Goal: Navigation & Orientation: Find specific page/section

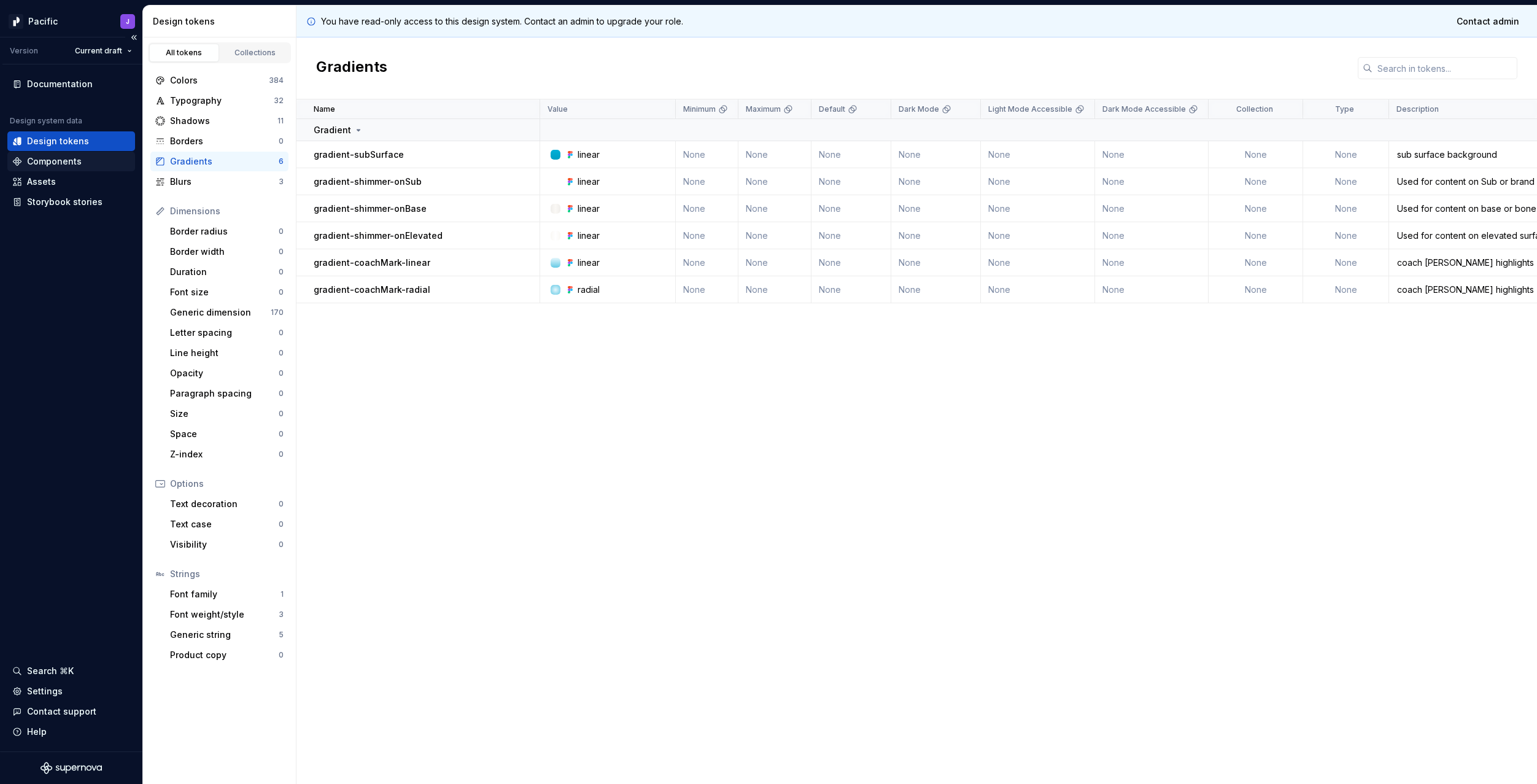
click at [89, 166] on div "Components" at bounding box center [71, 162] width 118 height 12
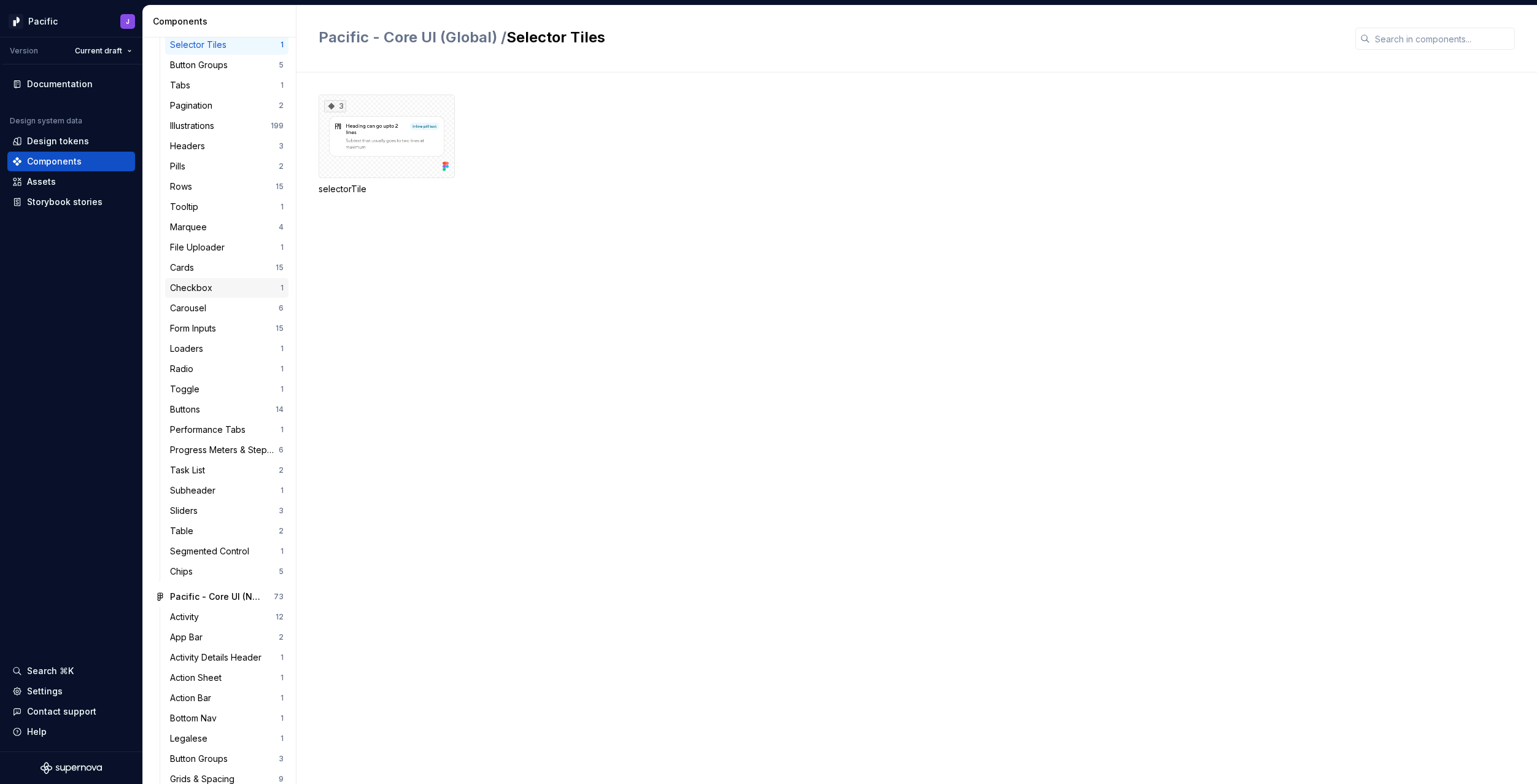
scroll to position [541, 0]
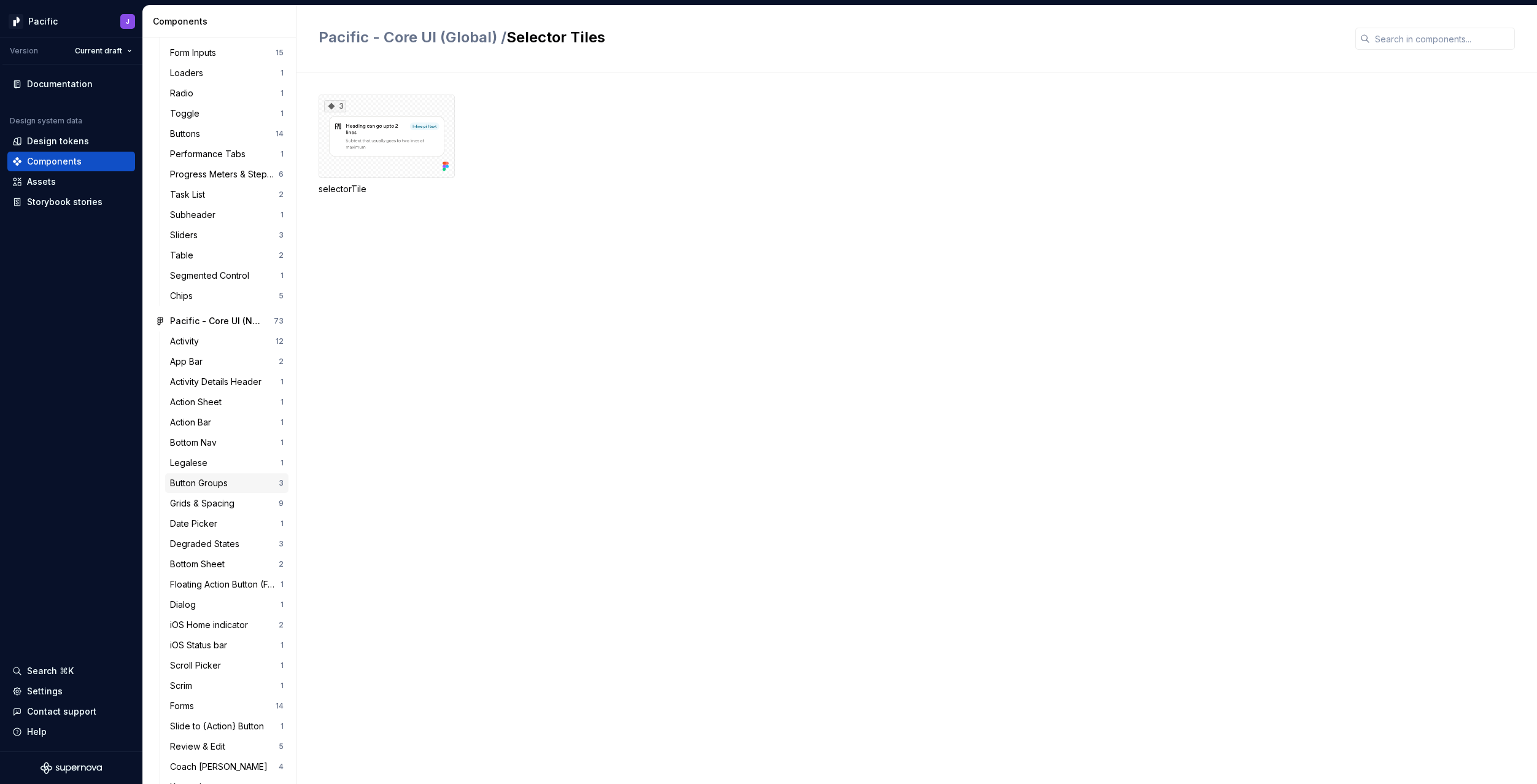
click at [227, 482] on div "Button Groups" at bounding box center [201, 483] width 62 height 12
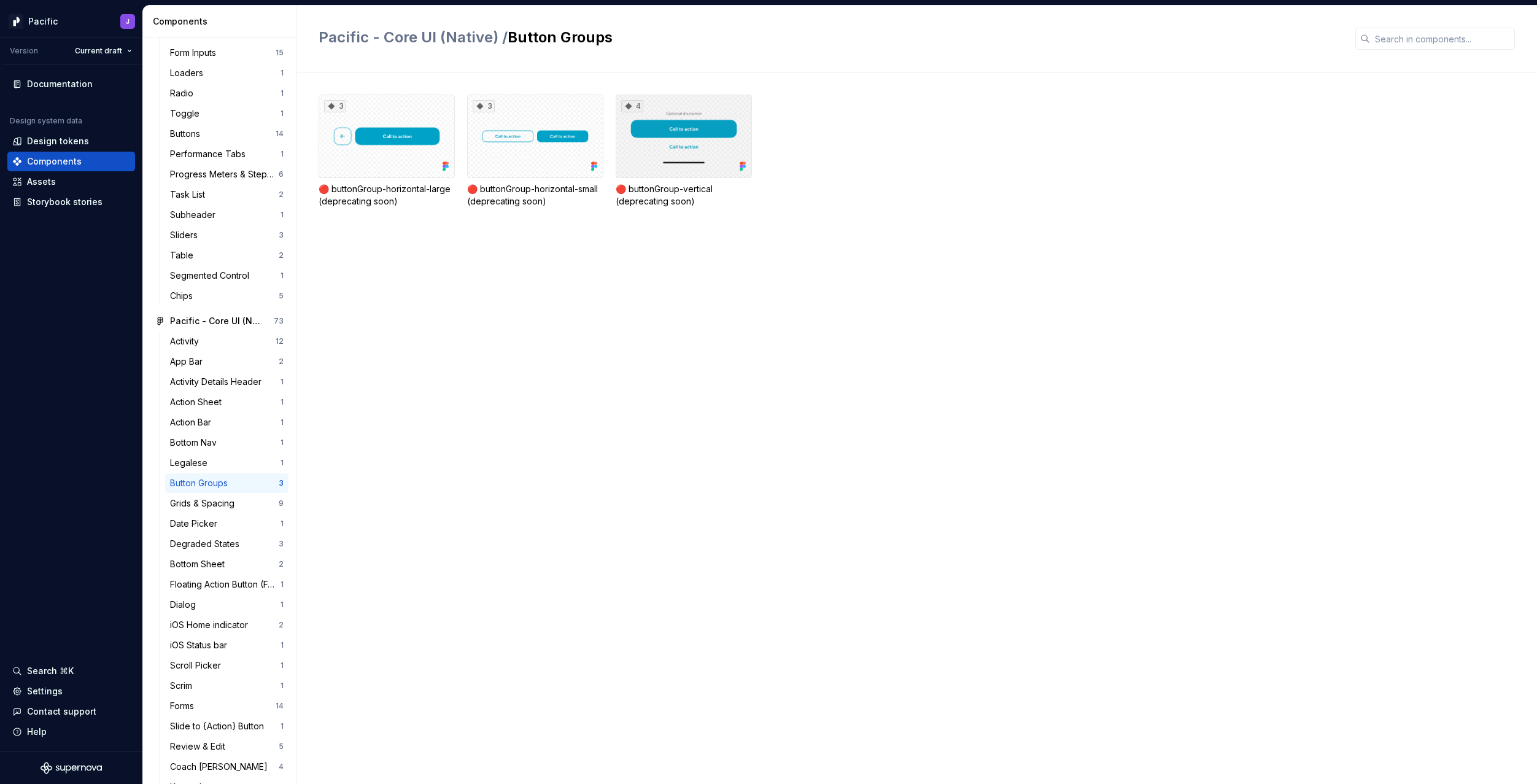
click at [688, 157] on div "4" at bounding box center [684, 136] width 136 height 84
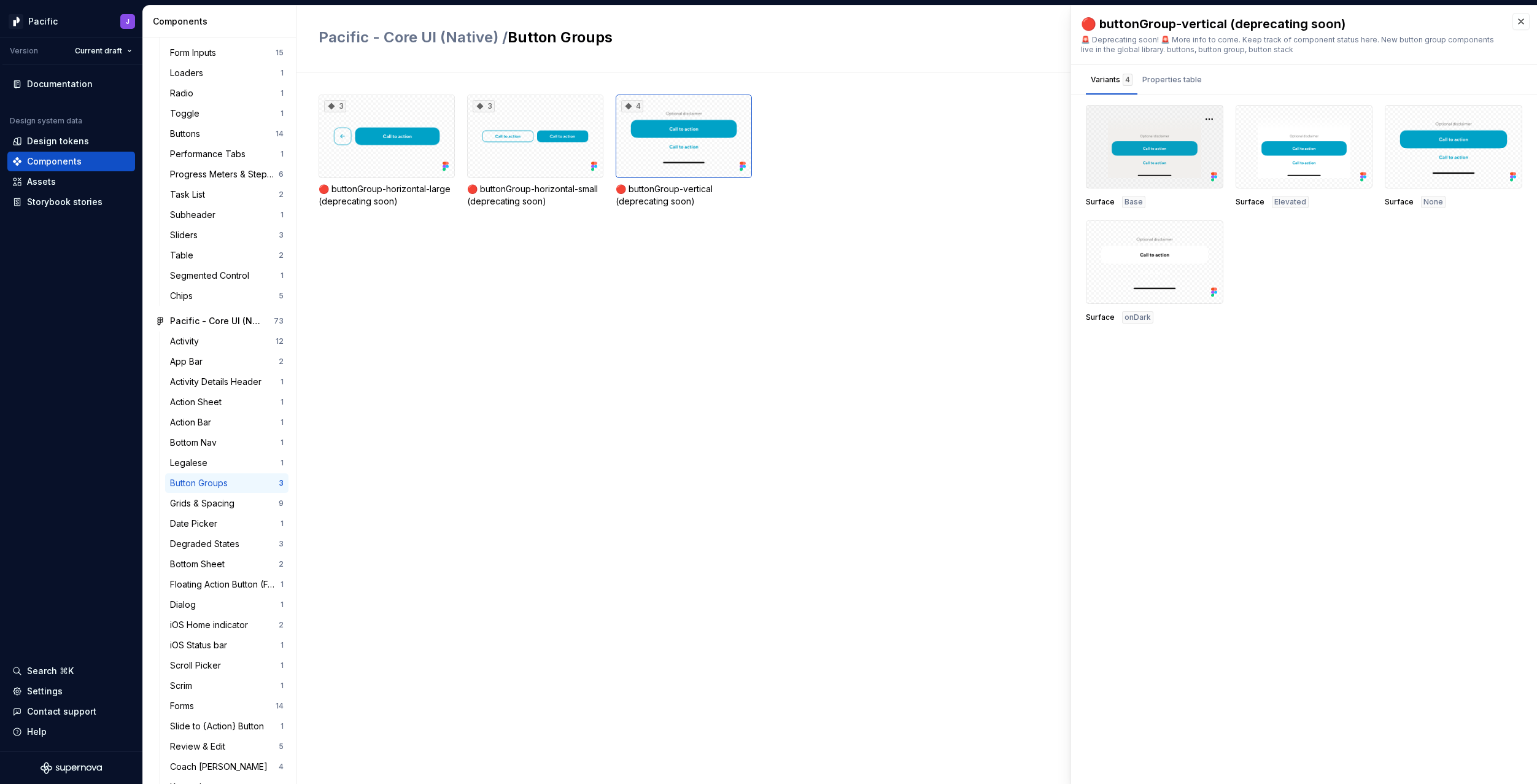
click at [1157, 124] on div at bounding box center [1155, 147] width 137 height 84
click at [1203, 119] on button "button" at bounding box center [1209, 119] width 17 height 17
click at [1194, 142] on div "Open in [GEOGRAPHIC_DATA]" at bounding box center [1170, 155] width 80 height 37
